Goal: Transaction & Acquisition: Obtain resource

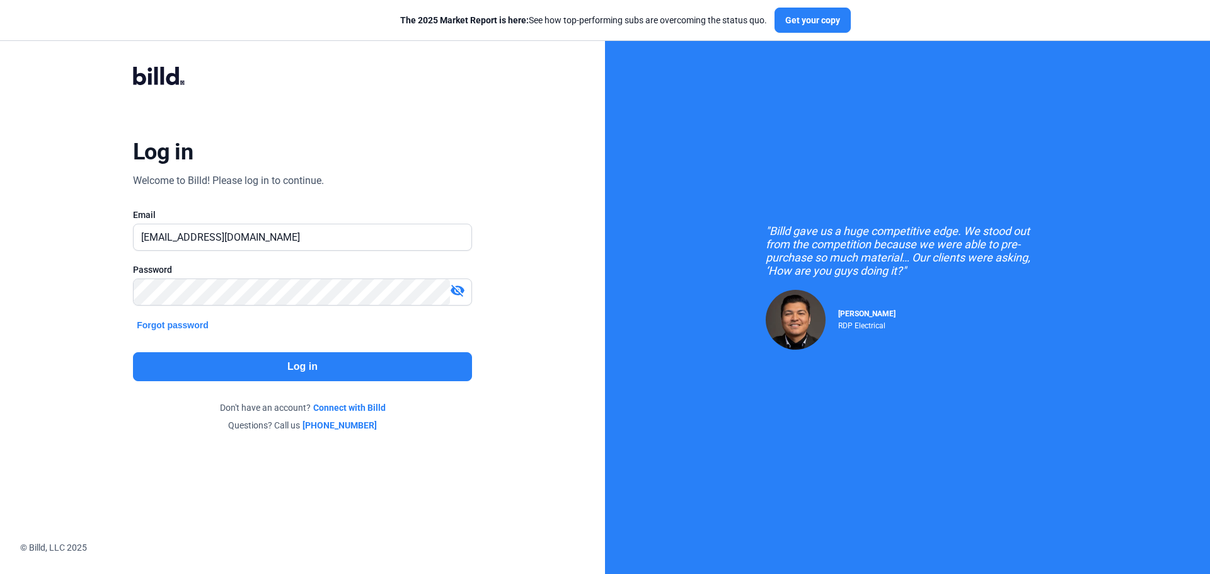
click at [315, 374] on button "Log in" at bounding box center [302, 366] width 339 height 29
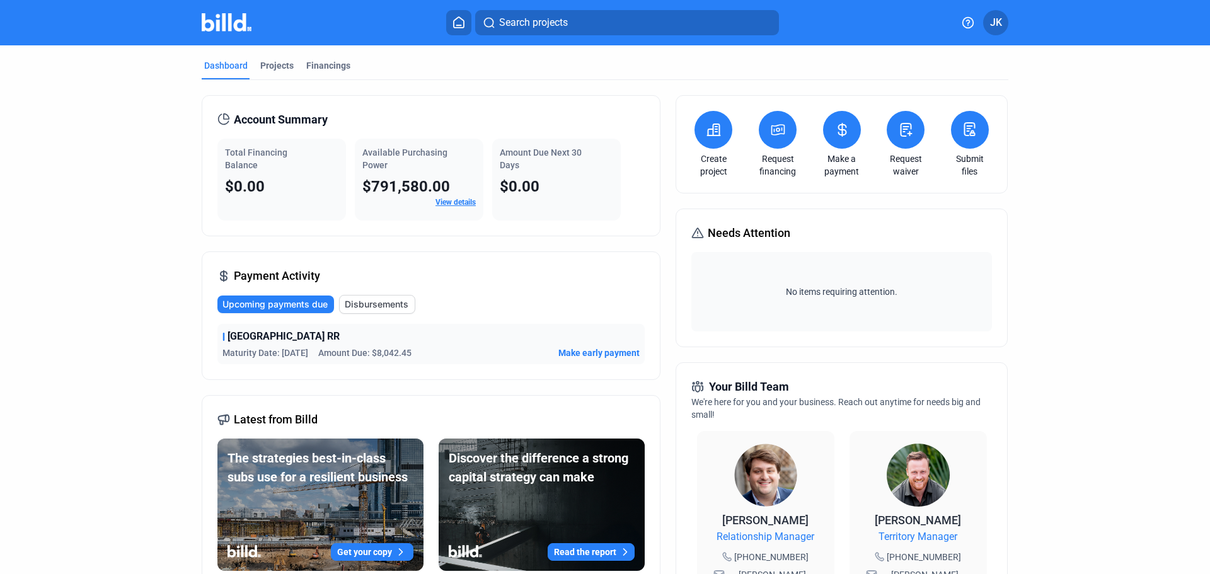
click at [273, 58] on mat-tab-group "Dashboard Projects Financings Account Summary Total Financing Balance $0.00 Ava…" at bounding box center [605, 480] width 807 height 871
click at [273, 66] on div "Projects" at bounding box center [276, 65] width 33 height 13
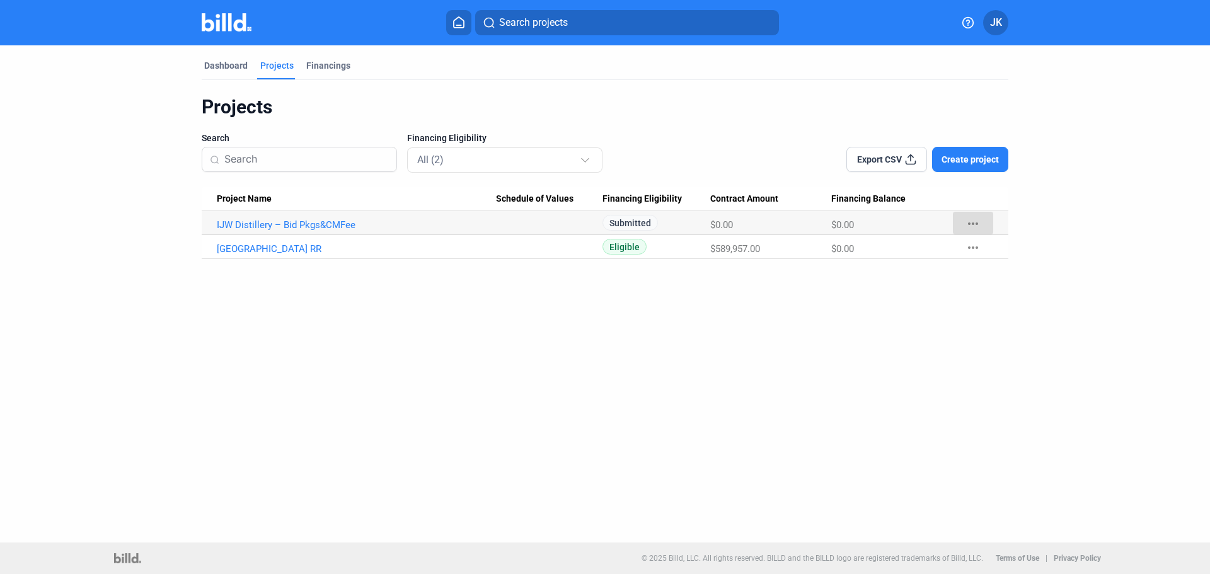
click at [974, 221] on mat-icon "more_horiz" at bounding box center [972, 223] width 15 height 15
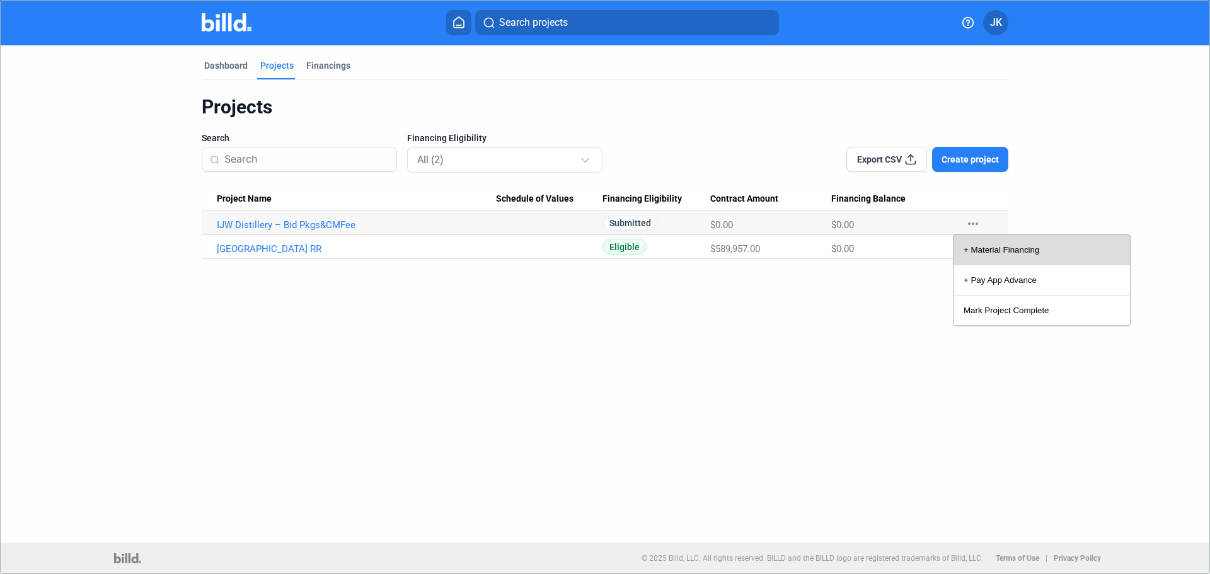
click at [980, 241] on button "+ Material Financing" at bounding box center [1041, 250] width 176 height 30
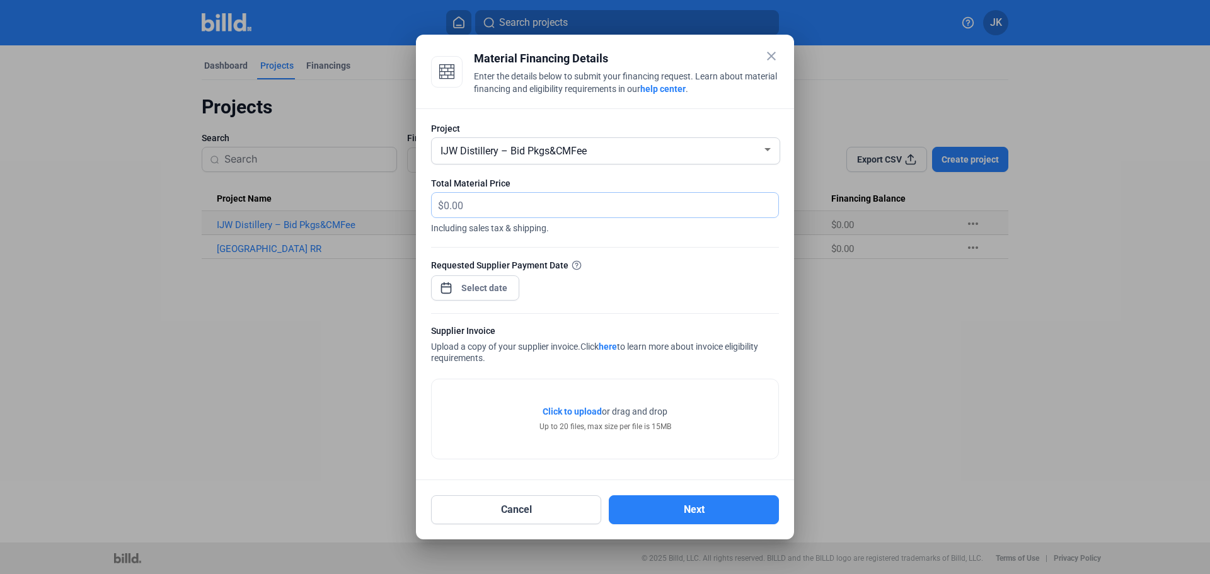
click at [532, 203] on input "text" at bounding box center [604, 205] width 320 height 25
click at [563, 206] on input "text" at bounding box center [611, 205] width 335 height 25
type input "7,861.79"
click at [498, 291] on div "close Material Financing Details Enter the details below to submit your financi…" at bounding box center [605, 287] width 1210 height 574
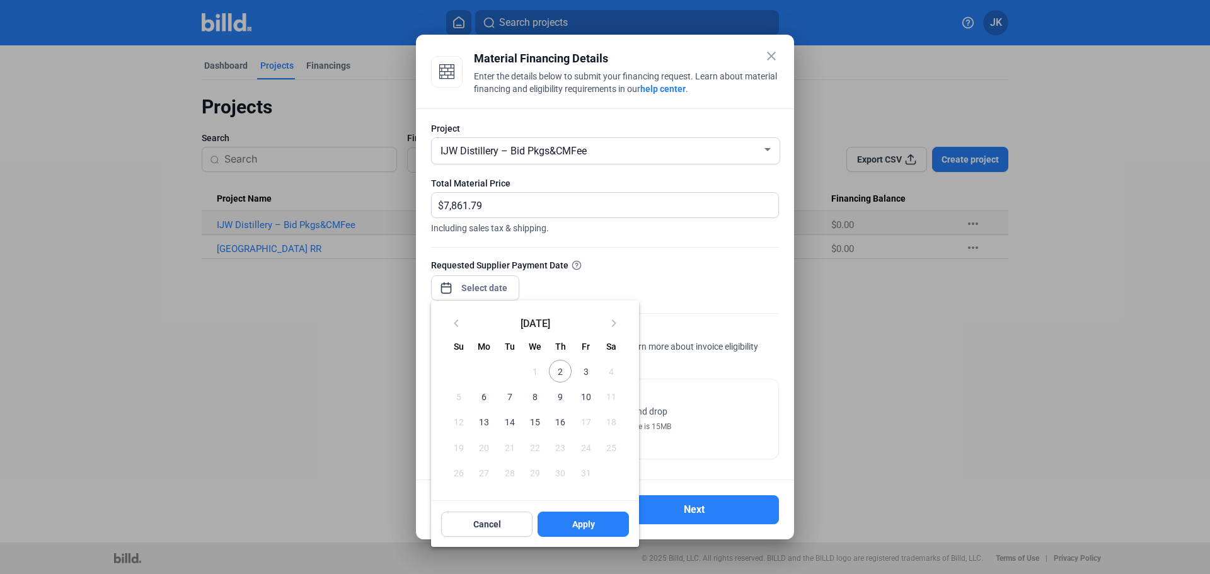
click at [559, 418] on span "16" at bounding box center [560, 421] width 23 height 23
click at [565, 519] on button "Apply" at bounding box center [583, 524] width 91 height 25
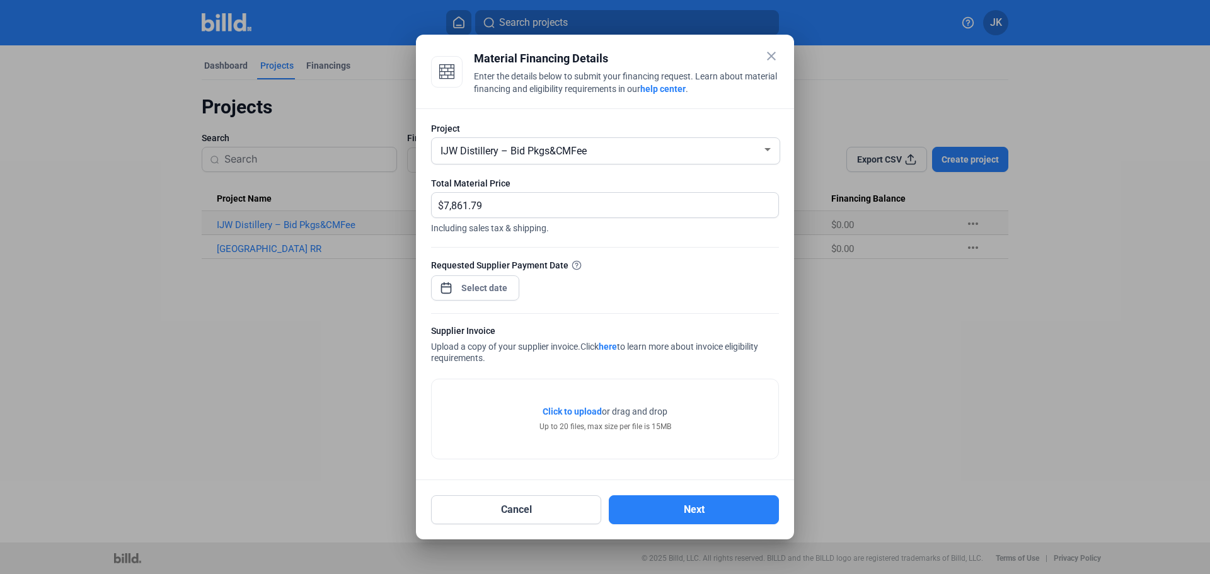
click at [572, 410] on span "Click to upload" at bounding box center [572, 411] width 59 height 10
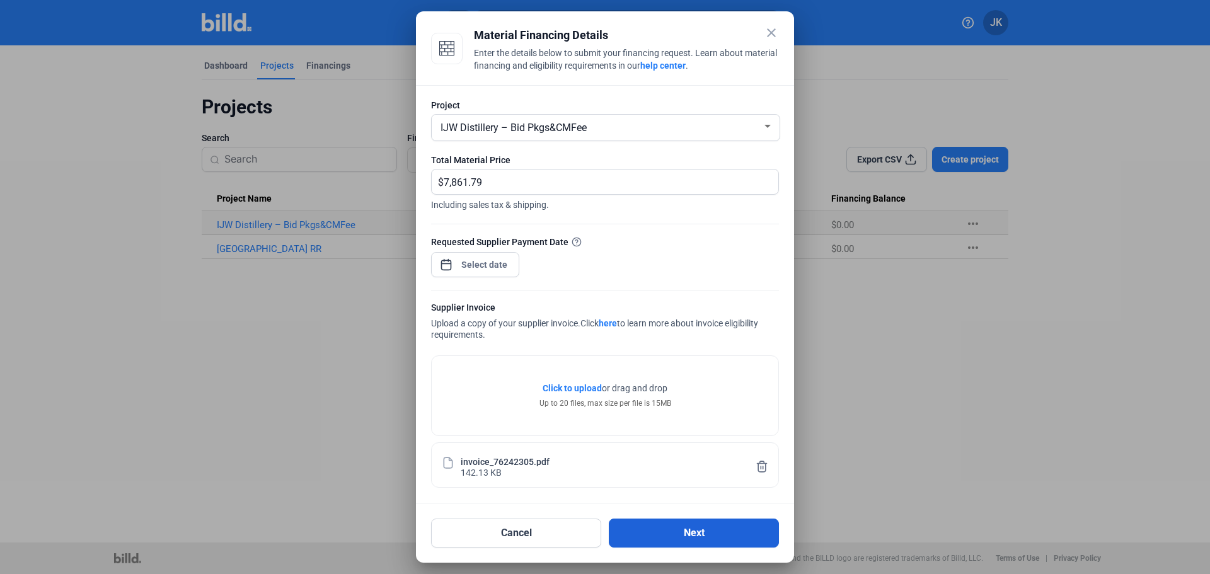
click at [661, 534] on button "Next" at bounding box center [694, 533] width 170 height 29
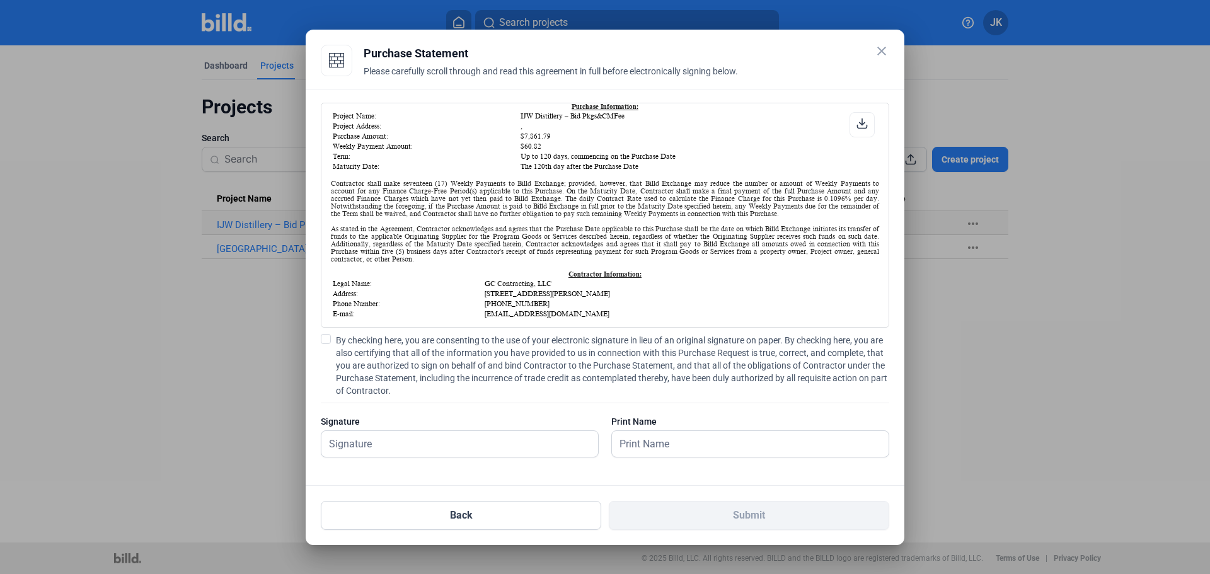
scroll to position [252, 0]
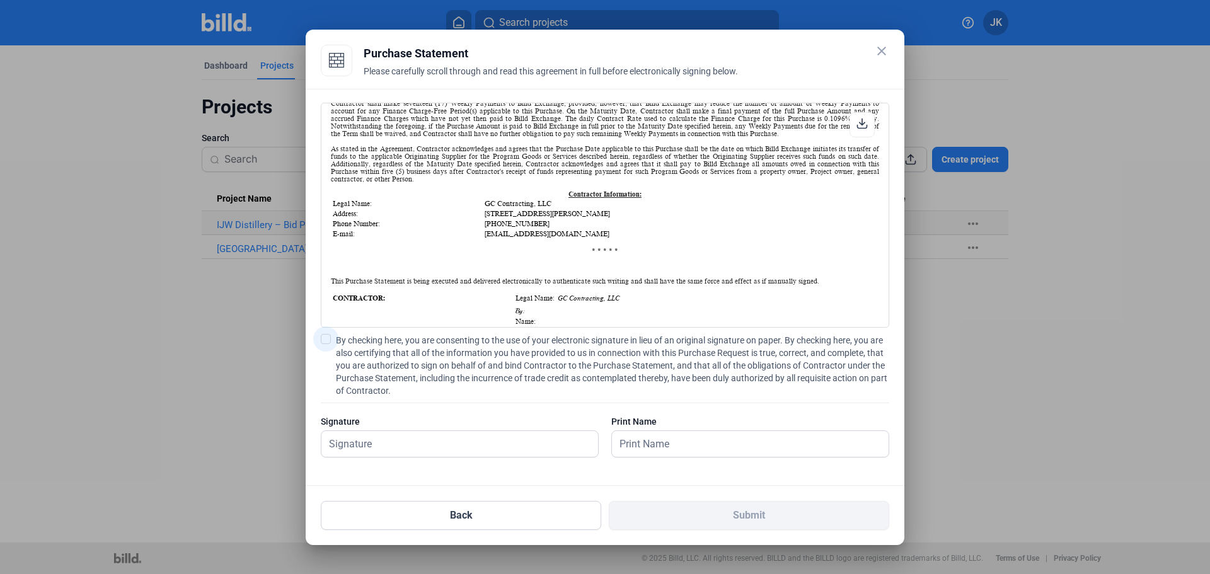
click at [328, 340] on span at bounding box center [326, 339] width 10 height 10
click at [0, 0] on input "By checking here, you are consenting to the use of your electronic signature in…" at bounding box center [0, 0] width 0 height 0
click at [383, 446] on input "text" at bounding box center [459, 444] width 277 height 26
type input "[PERSON_NAME]"
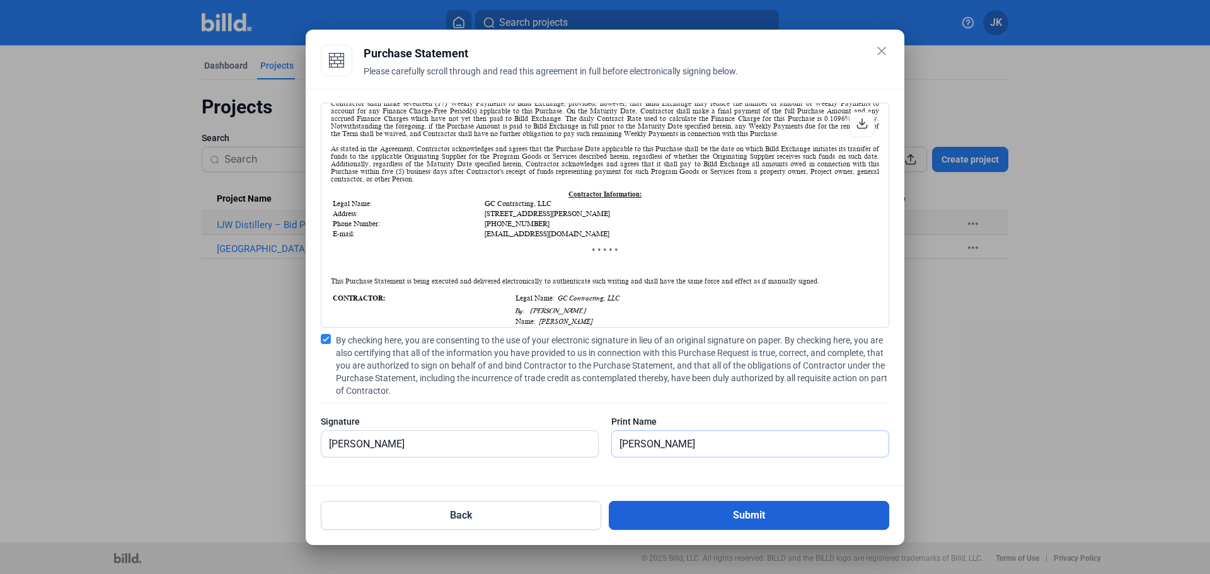
type input "[PERSON_NAME]"
click at [717, 515] on button "Submit" at bounding box center [749, 515] width 280 height 29
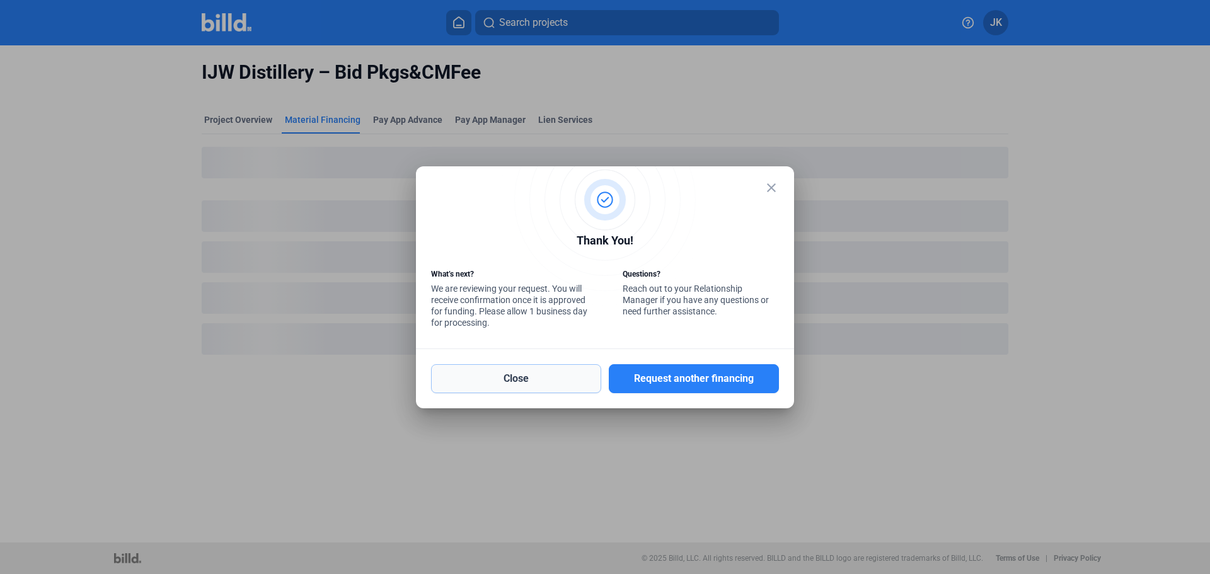
click at [570, 383] on button "Close" at bounding box center [516, 378] width 170 height 29
